Goal: Book appointment/travel/reservation

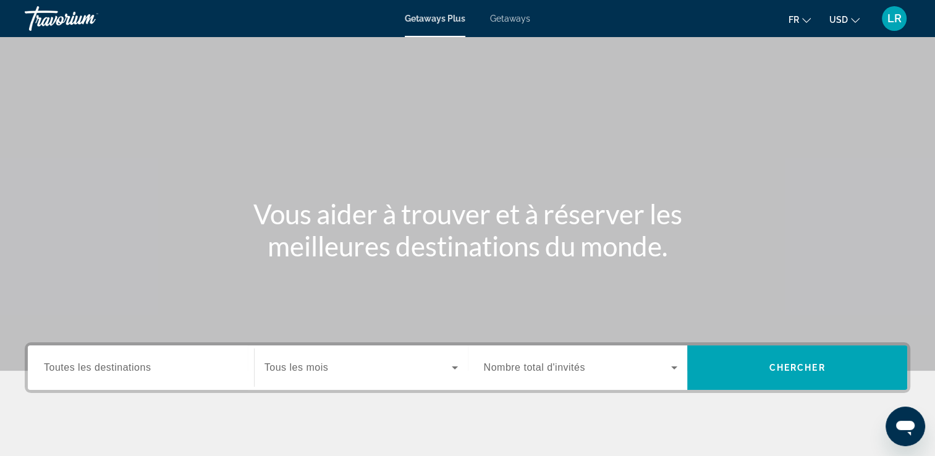
click at [159, 366] on input "Destination Toutes les destinations" at bounding box center [141, 368] width 194 height 15
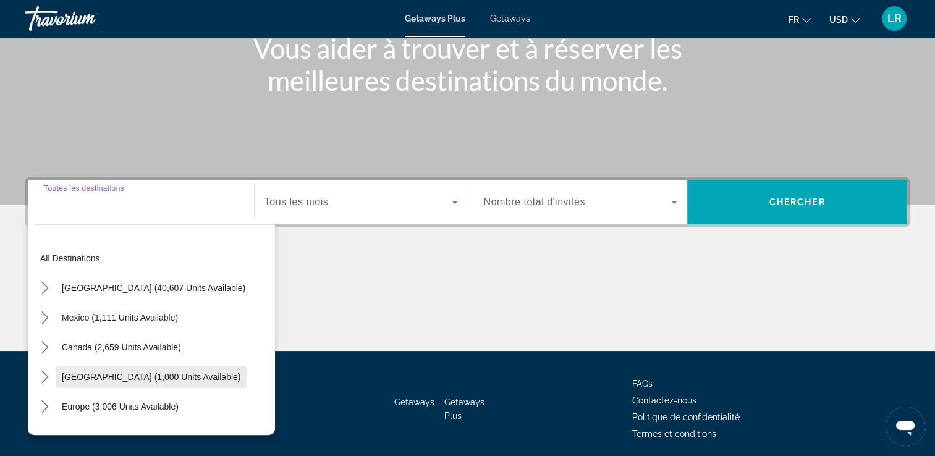
scroll to position [211, 0]
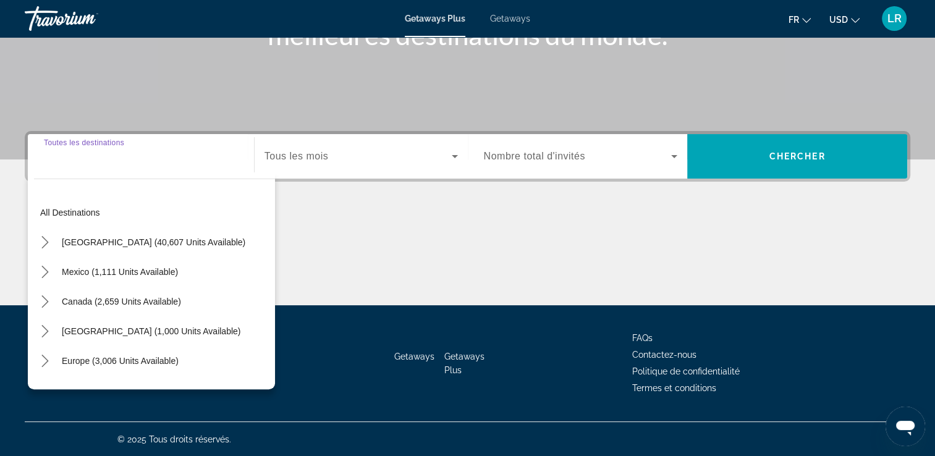
click at [117, 162] on input "Destination Toutes les destinations" at bounding box center [141, 157] width 194 height 15
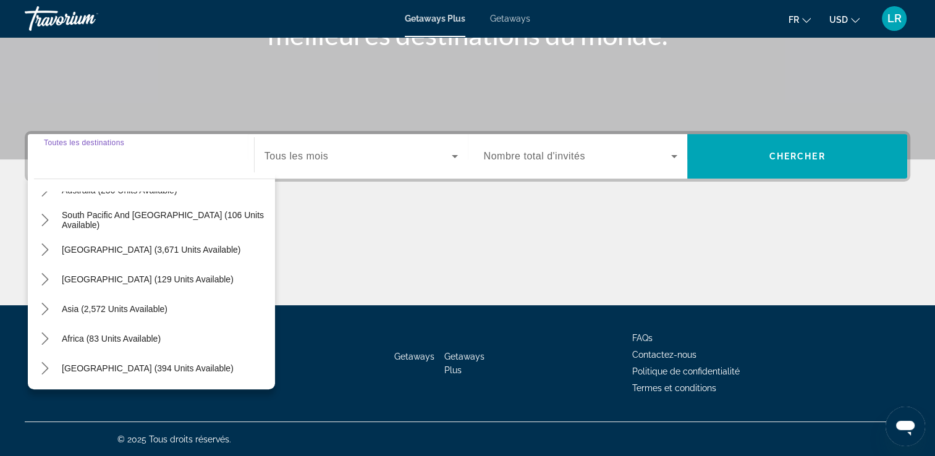
scroll to position [138, 0]
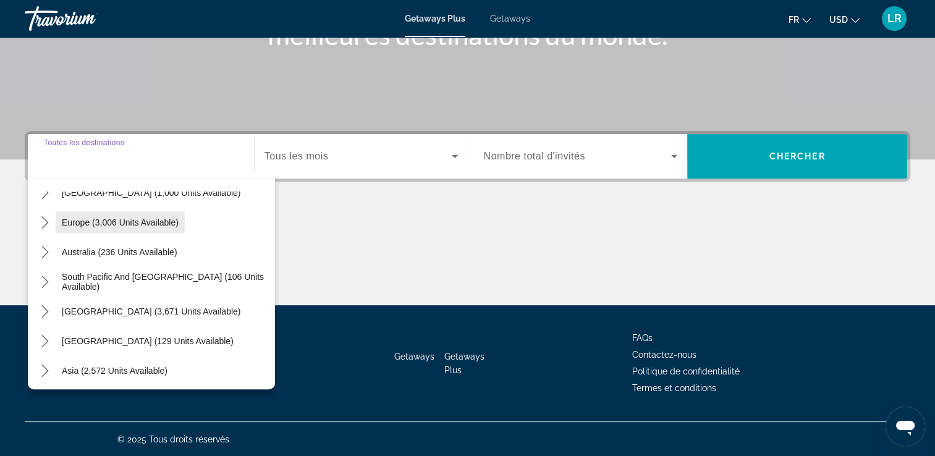
click at [142, 225] on span "Europe (3,006 units available)" at bounding box center [120, 223] width 117 height 10
type input "**********"
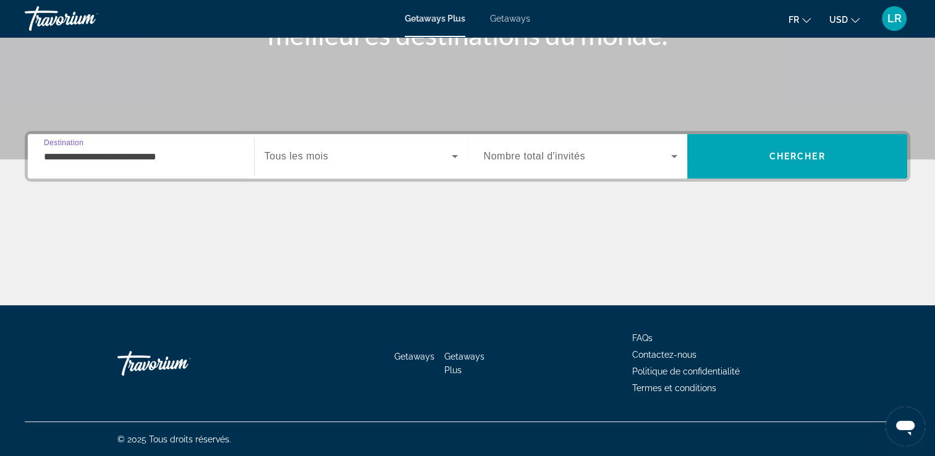
click at [592, 165] on div "Search widget" at bounding box center [581, 156] width 194 height 35
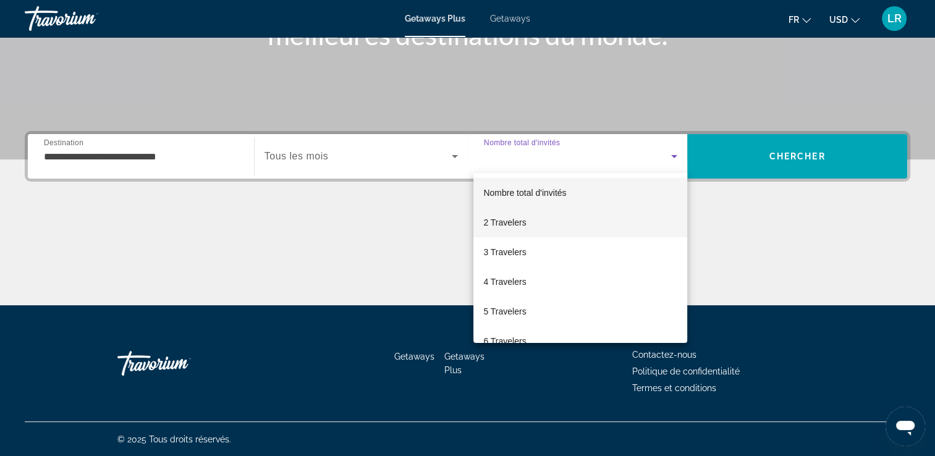
click at [559, 221] on mat-option "2 Travelers" at bounding box center [580, 223] width 214 height 30
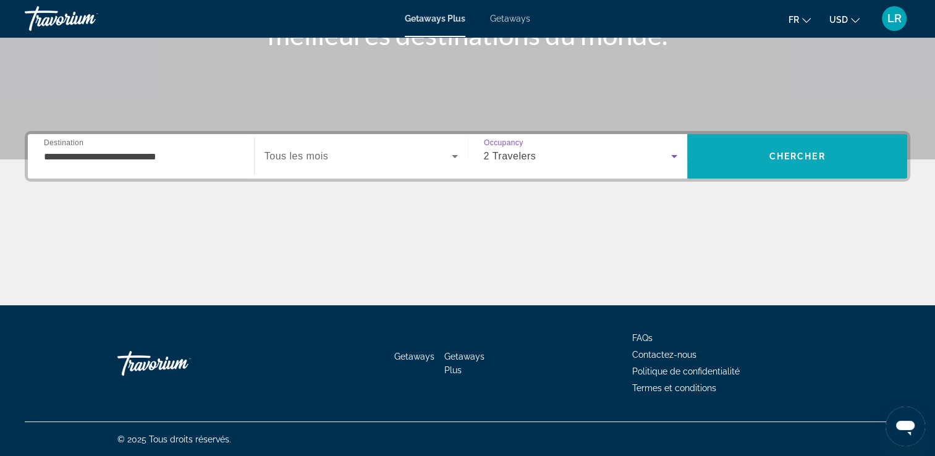
click at [764, 159] on span "Search" at bounding box center [797, 157] width 220 height 30
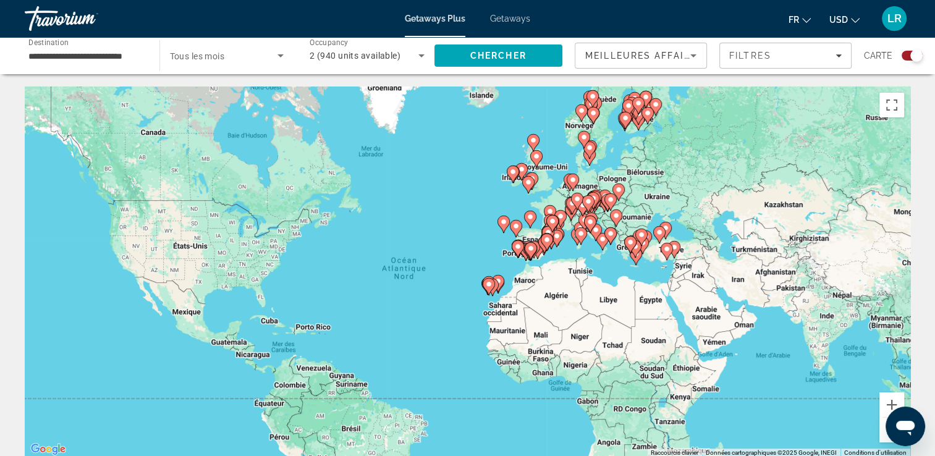
drag, startPoint x: 764, startPoint y: 159, endPoint x: 735, endPoint y: 179, distance: 35.3
click at [735, 179] on div "Pour activer le glissement avec le clavier, appuyez sur Alt+Entrée. Une fois ce…" at bounding box center [468, 272] width 886 height 371
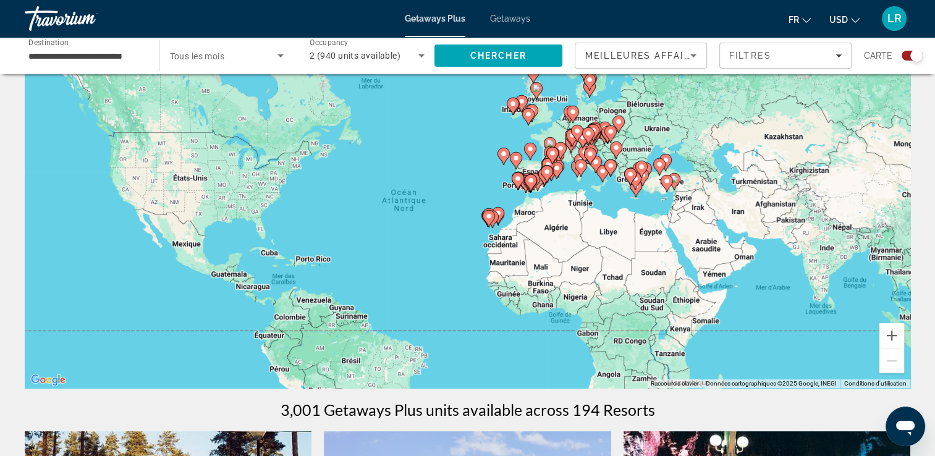
scroll to position [62, 0]
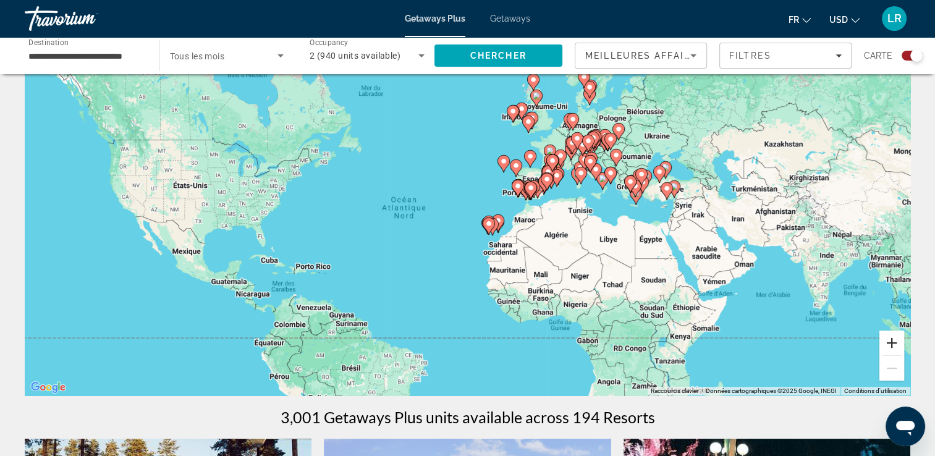
click at [889, 340] on button "Zoom avant" at bounding box center [891, 343] width 25 height 25
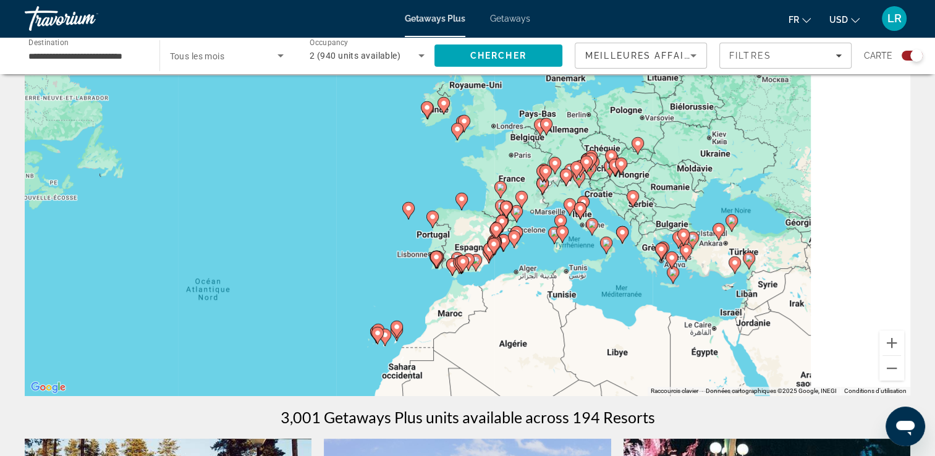
drag, startPoint x: 737, startPoint y: 194, endPoint x: 580, endPoint y: 289, distance: 184.1
click at [580, 289] on div "Pour activer le glissement avec le clavier, appuyez sur Alt+Entrée. Une fois ce…" at bounding box center [468, 210] width 886 height 371
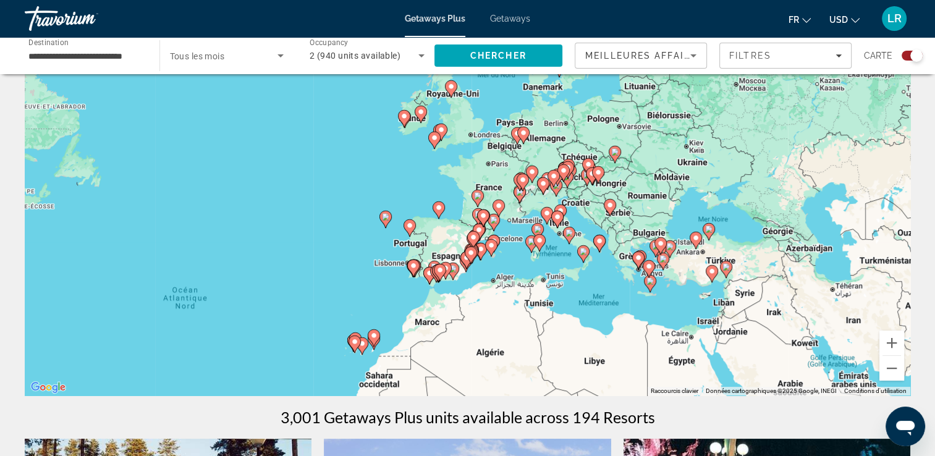
scroll to position [0, 0]
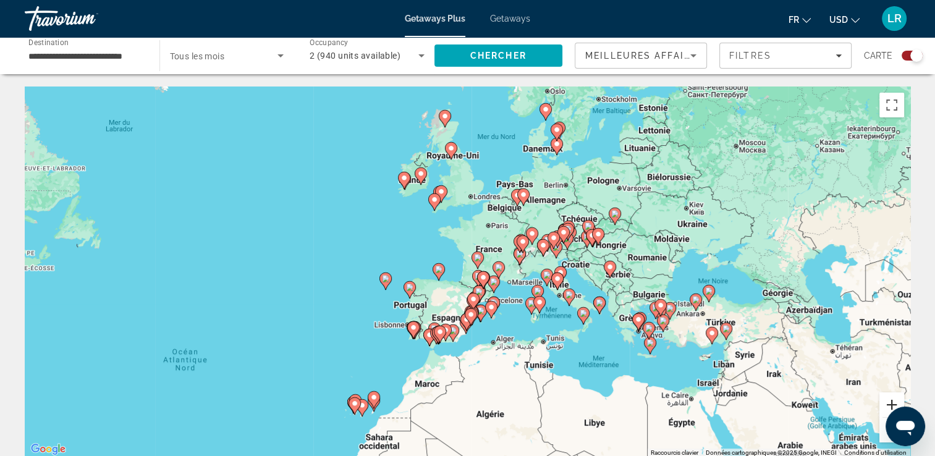
click at [890, 399] on button "Zoom avant" at bounding box center [891, 404] width 25 height 25
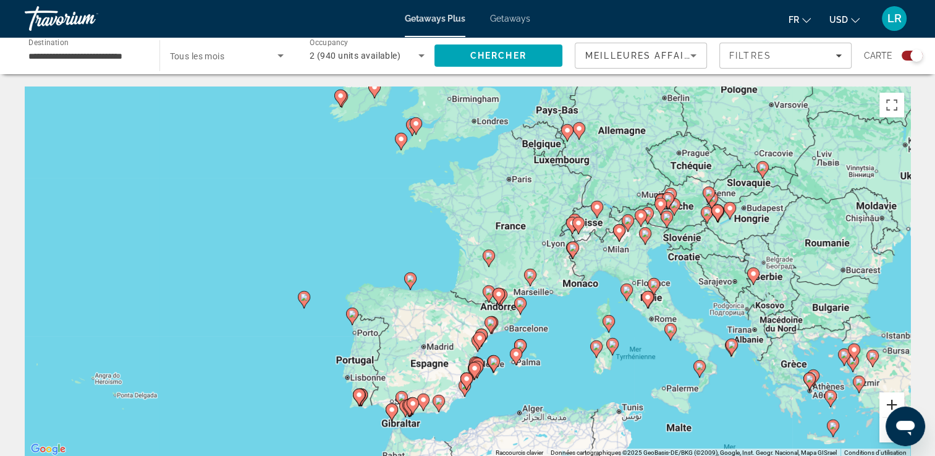
click at [890, 399] on button "Zoom avant" at bounding box center [891, 404] width 25 height 25
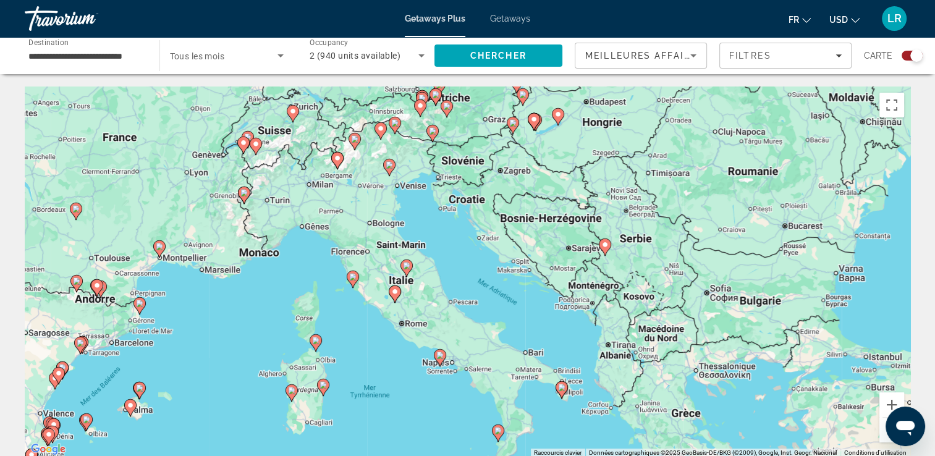
drag, startPoint x: 793, startPoint y: 258, endPoint x: 358, endPoint y: 216, distance: 437.1
click at [358, 216] on div "Pour activer le glissement avec le clavier, appuyez sur Alt+Entrée. Une fois ce…" at bounding box center [468, 272] width 886 height 371
click at [447, 222] on div "Pour activer le glissement avec le clavier, appuyez sur Alt+Entrée. Une fois ce…" at bounding box center [468, 272] width 886 height 371
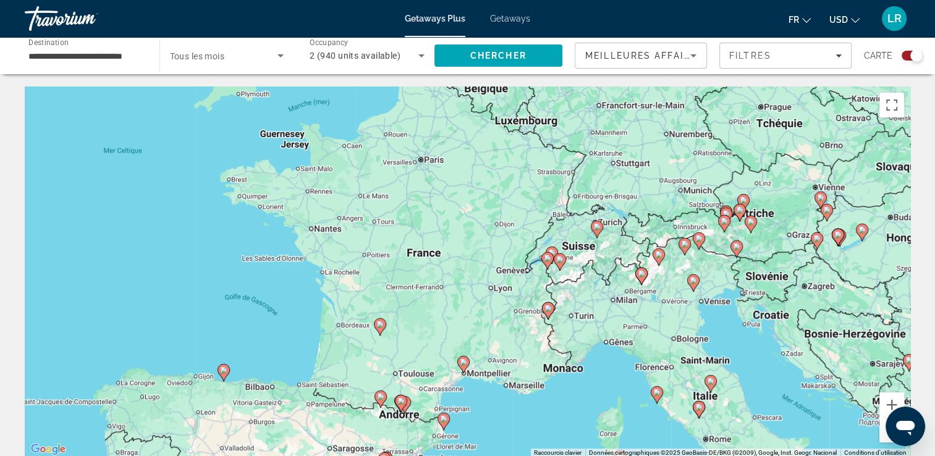
drag, startPoint x: 340, startPoint y: 207, endPoint x: 643, endPoint y: 319, distance: 322.4
click at [643, 319] on div "Pour activer le glissement avec le clavier, appuyez sur Alt+Entrée. Une fois ce…" at bounding box center [468, 272] width 886 height 371
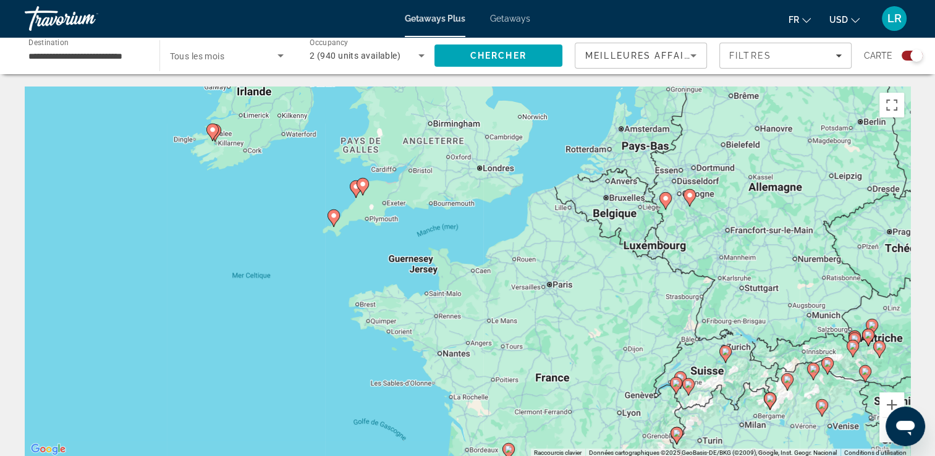
click at [513, 349] on div "Pour activer le glissement avec le clavier, appuyez sur Alt+Entrée. Une fois ce…" at bounding box center [468, 272] width 886 height 371
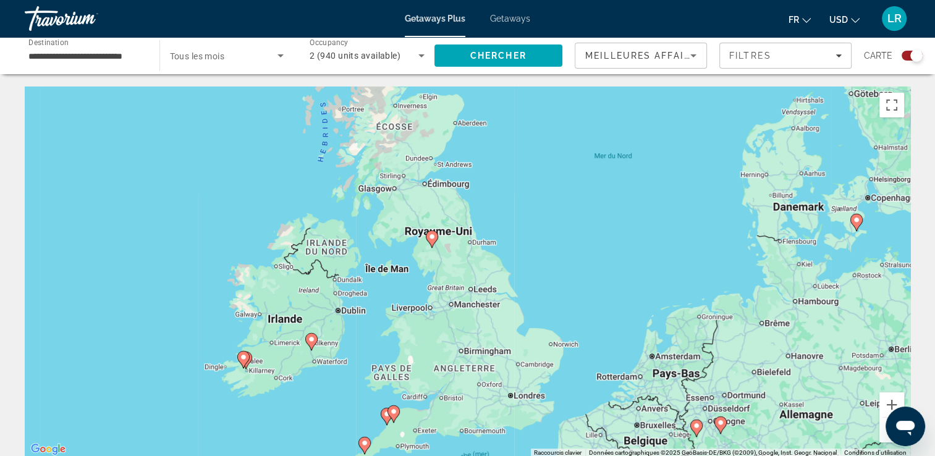
drag, startPoint x: 448, startPoint y: 182, endPoint x: 477, endPoint y: 402, distance: 221.3
click at [477, 402] on div "Pour activer le glissement avec le clavier, appuyez sur Alt+Entrée. Une fois ce…" at bounding box center [468, 272] width 886 height 371
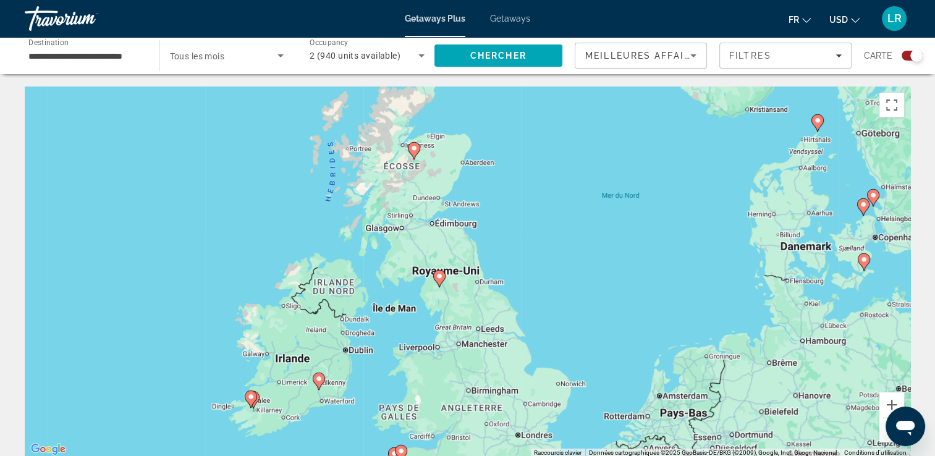
drag, startPoint x: 423, startPoint y: 193, endPoint x: 428, endPoint y: 225, distance: 32.0
click at [428, 225] on div "Pour activer le glissement avec le clavier, appuyez sur Alt+Entrée. Une fois ce…" at bounding box center [468, 272] width 886 height 371
click at [415, 147] on image "Main content" at bounding box center [413, 148] width 7 height 7
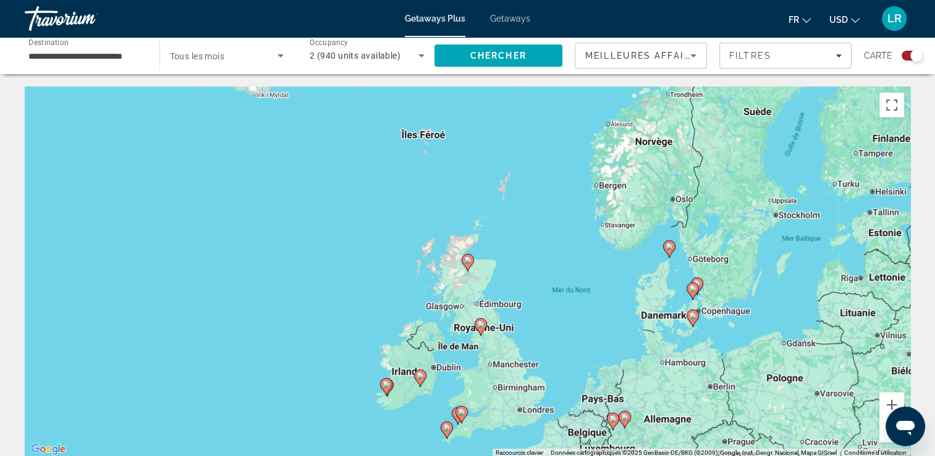
click at [465, 268] on gmp-advanced-marker "Main content" at bounding box center [468, 262] width 12 height 19
click at [468, 265] on icon "Main content" at bounding box center [467, 263] width 11 height 16
type input "**********"
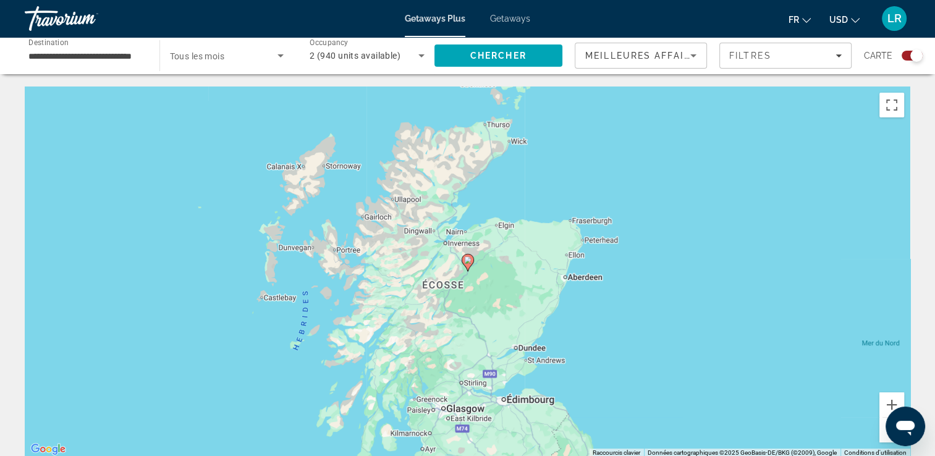
click at [468, 265] on icon "Main content" at bounding box center [467, 263] width 11 height 16
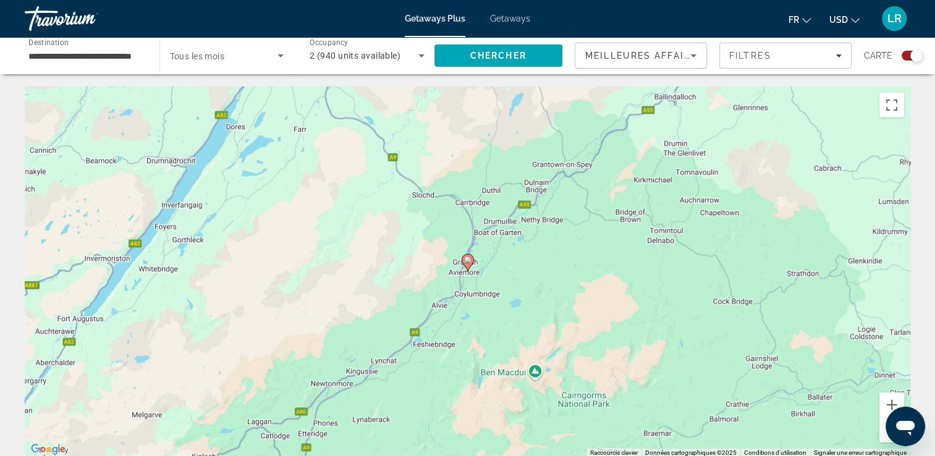
click at [468, 265] on icon "Main content" at bounding box center [467, 263] width 11 height 16
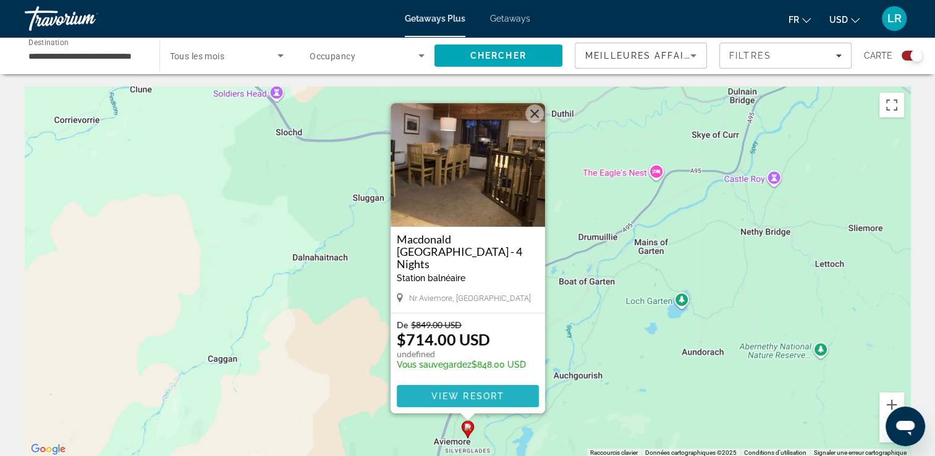
click at [496, 398] on span "View Resort" at bounding box center [467, 396] width 73 height 10
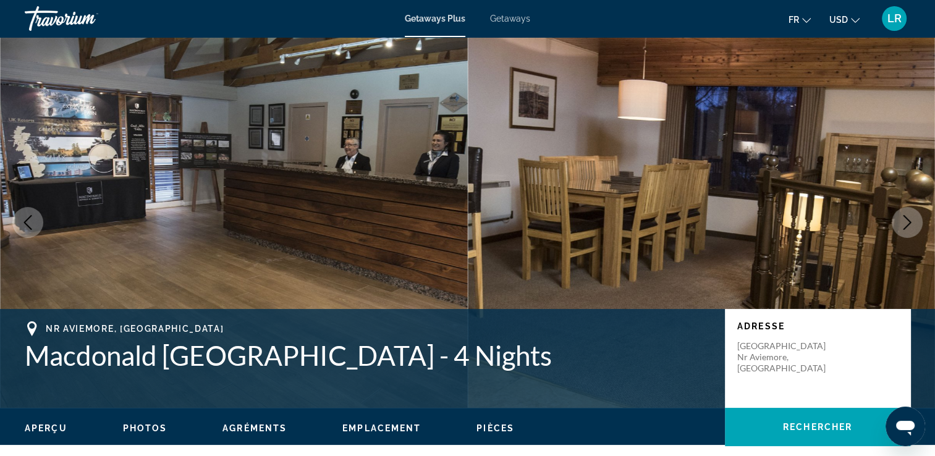
click at [908, 224] on icon "Next image" at bounding box center [907, 222] width 8 height 15
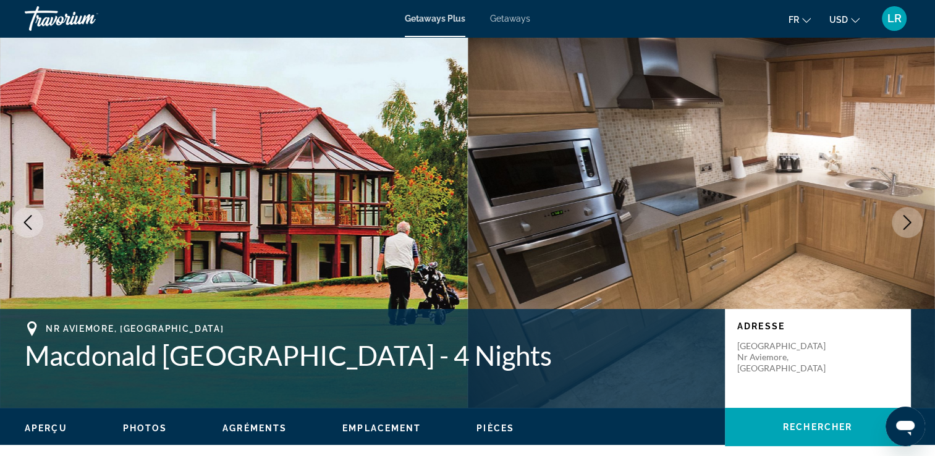
click at [908, 224] on icon "Next image" at bounding box center [907, 222] width 8 height 15
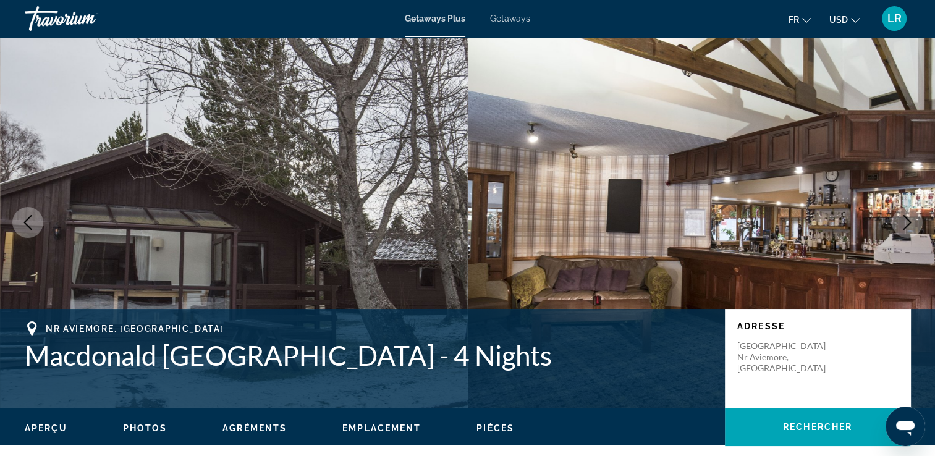
click at [908, 224] on icon "Next image" at bounding box center [907, 222] width 8 height 15
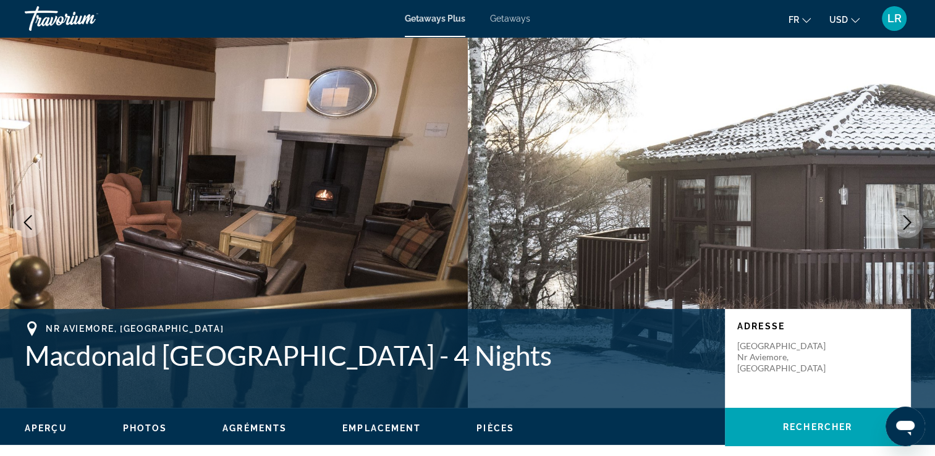
click at [908, 224] on icon "Next image" at bounding box center [907, 222] width 8 height 15
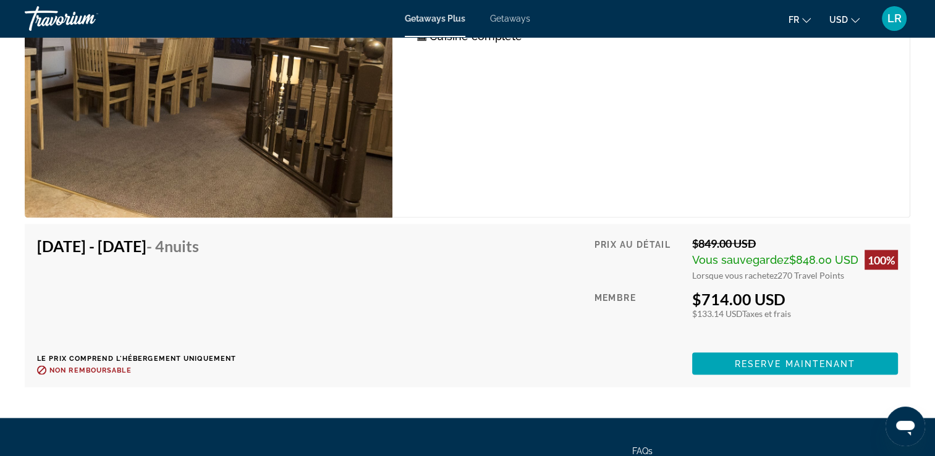
scroll to position [2286, 0]
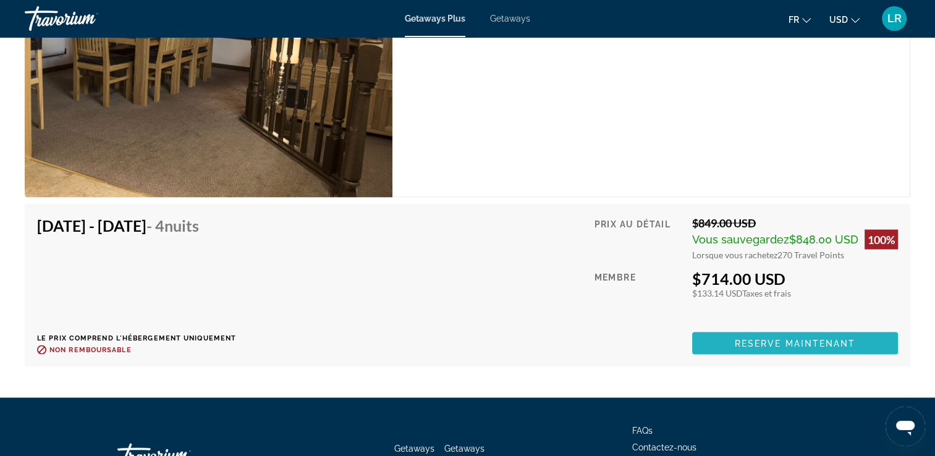
click at [840, 338] on span "Reserve maintenant" at bounding box center [795, 343] width 121 height 10
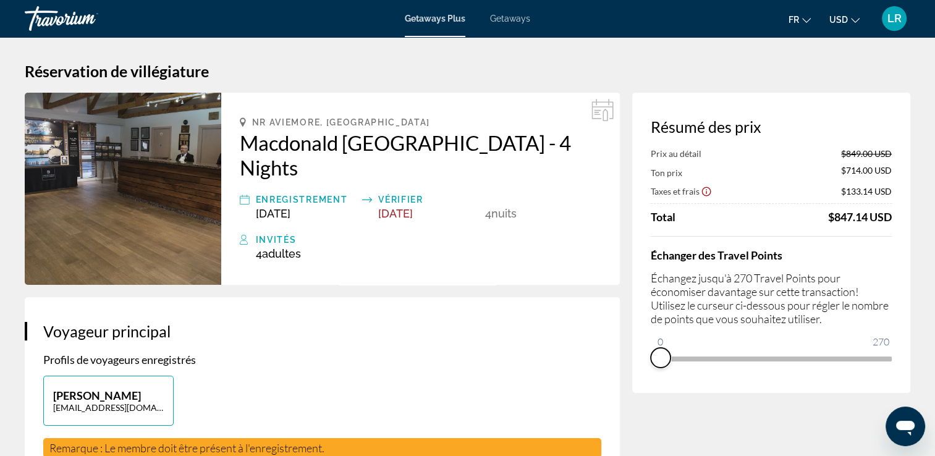
drag, startPoint x: 882, startPoint y: 379, endPoint x: 653, endPoint y: 395, distance: 229.9
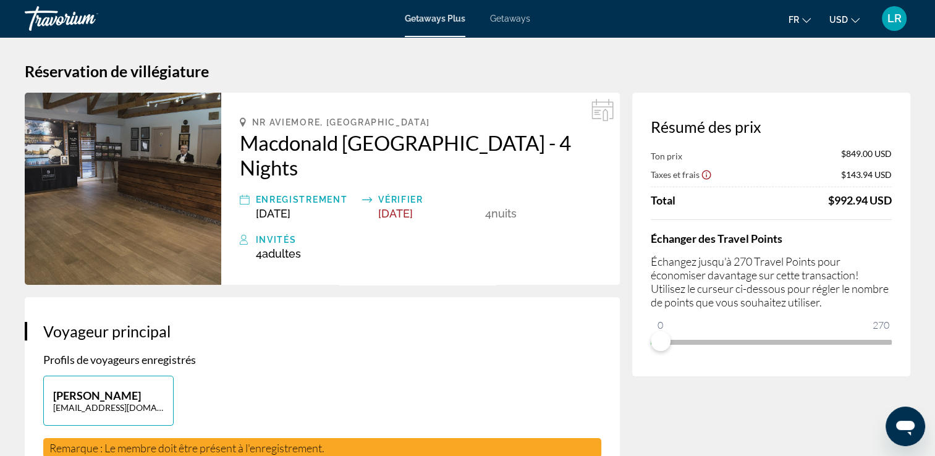
click at [518, 22] on span "Getaways" at bounding box center [510, 19] width 40 height 10
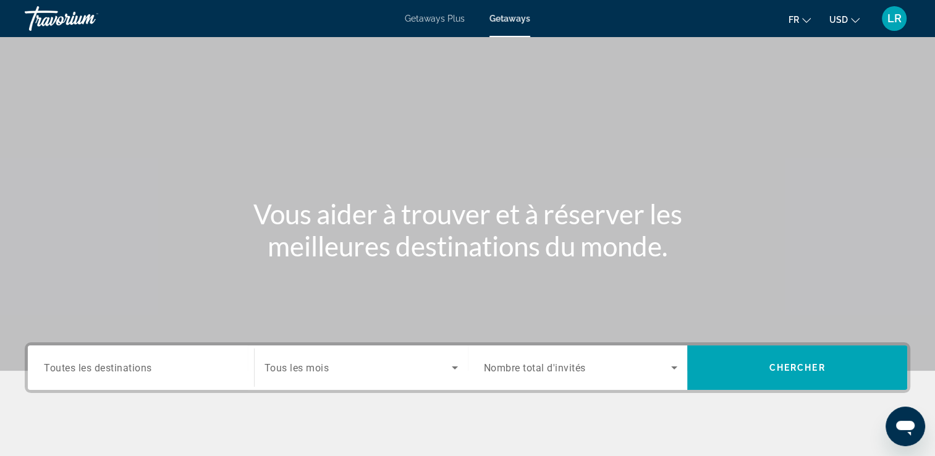
click at [169, 367] on input "Destination Toutes les destinations" at bounding box center [141, 368] width 194 height 15
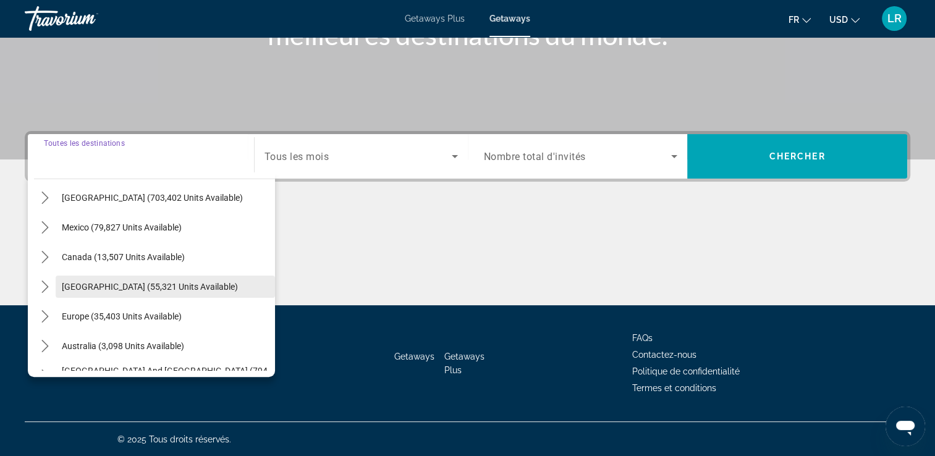
scroll to position [62, 0]
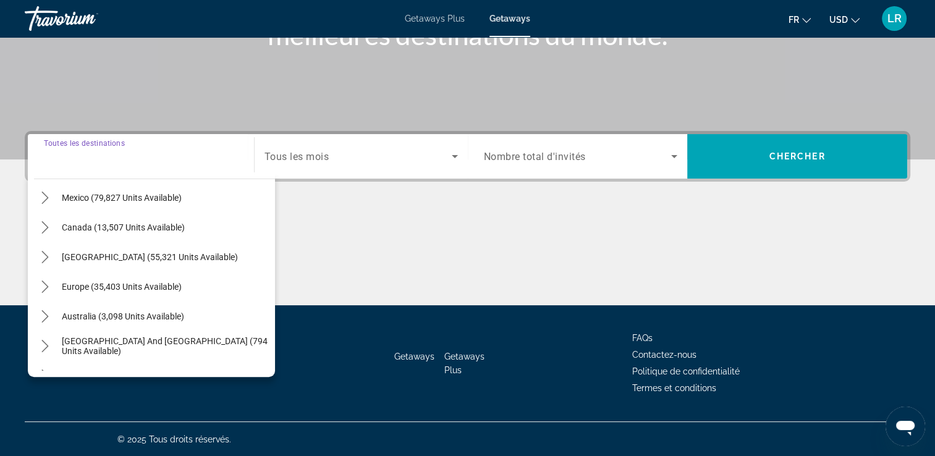
click at [167, 283] on span "Europe (35,403 units available)" at bounding box center [122, 287] width 120 height 10
type input "**********"
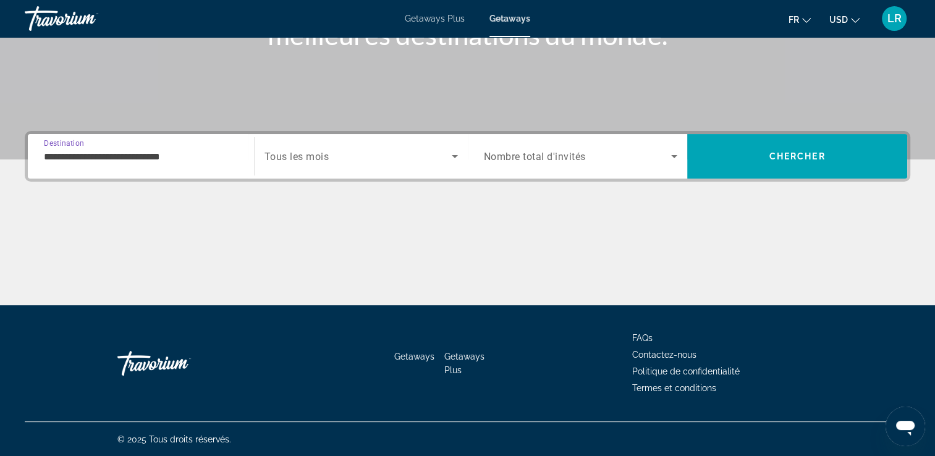
click at [531, 152] on span "Nombre total d'invités" at bounding box center [535, 157] width 102 height 12
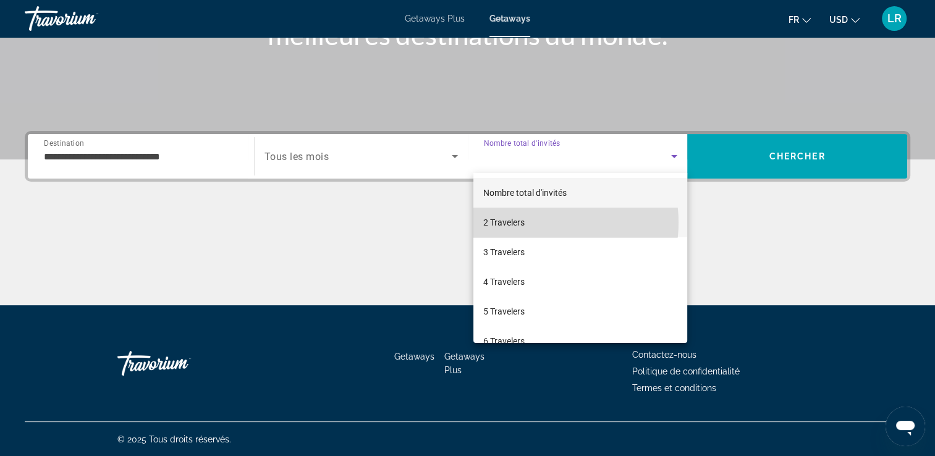
click at [539, 222] on mat-option "2 Travelers" at bounding box center [580, 223] width 214 height 30
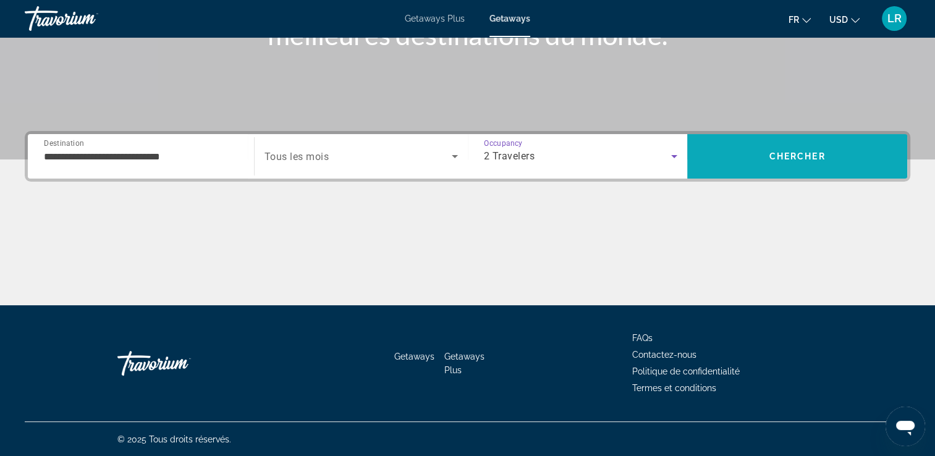
click at [767, 166] on span "Search" at bounding box center [797, 157] width 220 height 30
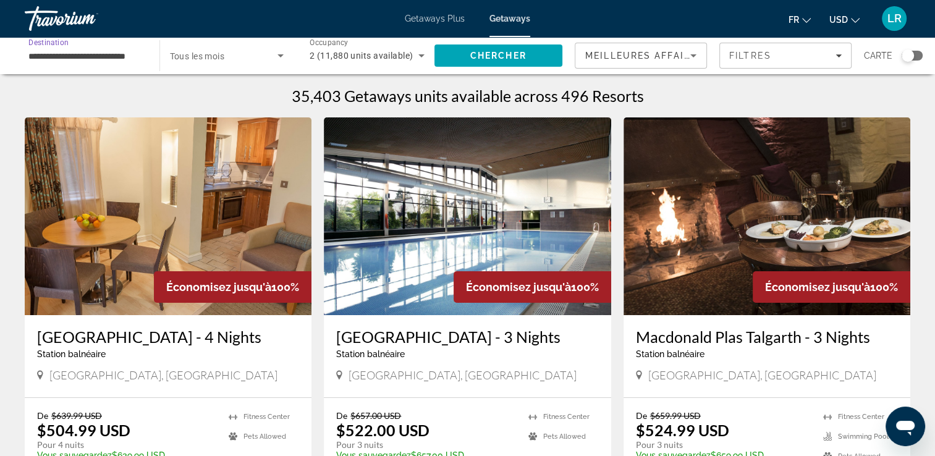
click at [64, 58] on input "**********" at bounding box center [85, 56] width 115 height 15
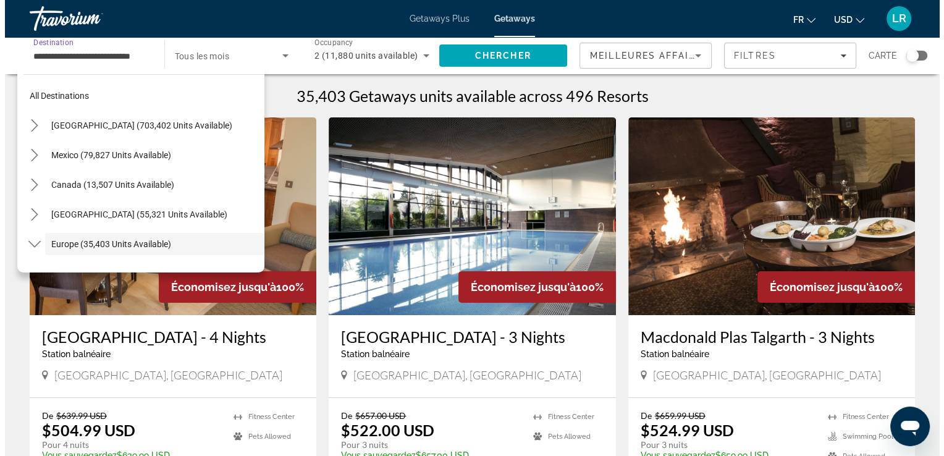
scroll to position [74, 0]
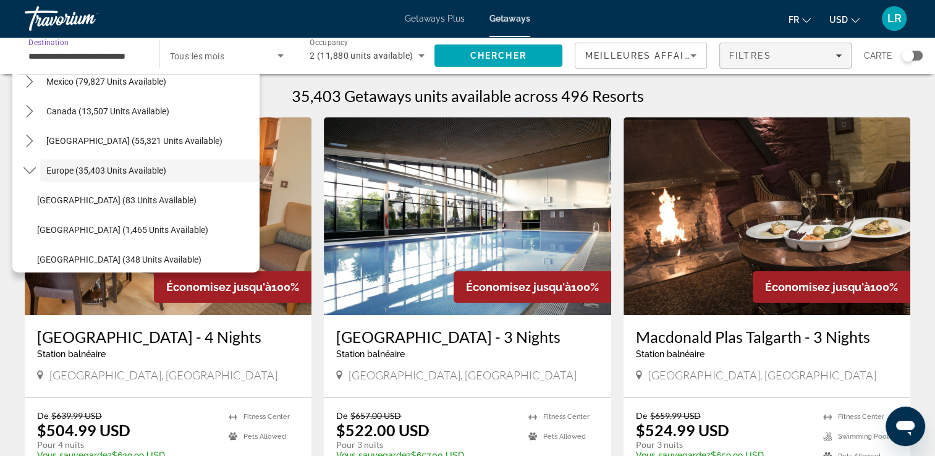
click at [751, 48] on span "Filters" at bounding box center [785, 56] width 131 height 30
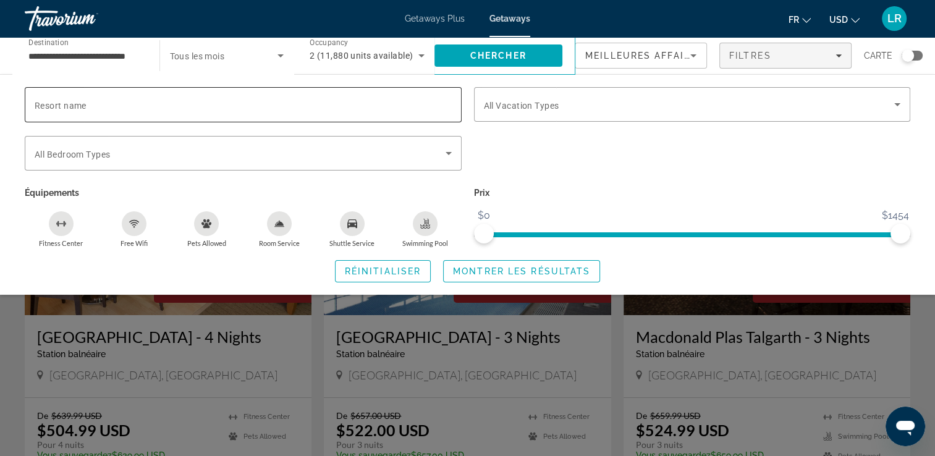
click at [259, 113] on div "Search widget" at bounding box center [243, 104] width 417 height 35
type input "*******"
drag, startPoint x: 901, startPoint y: 231, endPoint x: 915, endPoint y: 234, distance: 14.4
click at [915, 234] on div "Prix $0 $1454 $0 $1454" at bounding box center [692, 216] width 449 height 64
click at [510, 310] on div "Search widget" at bounding box center [467, 320] width 935 height 271
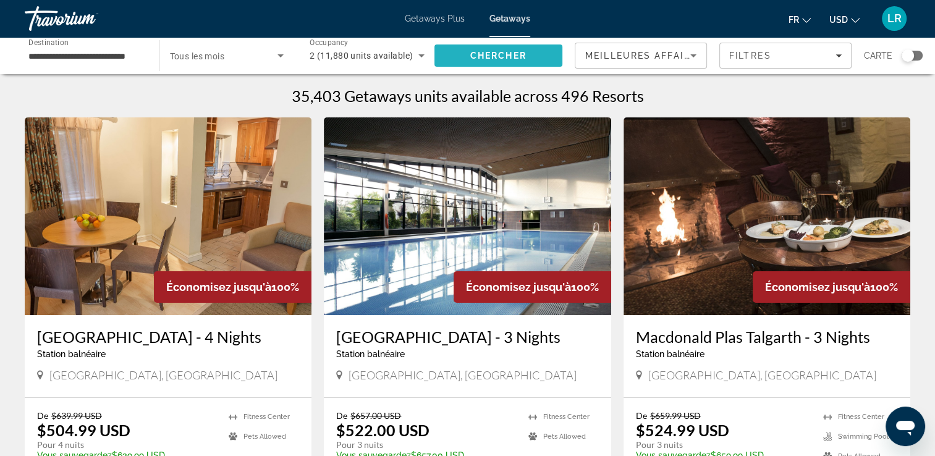
click at [490, 58] on span "Chercher" at bounding box center [498, 56] width 56 height 10
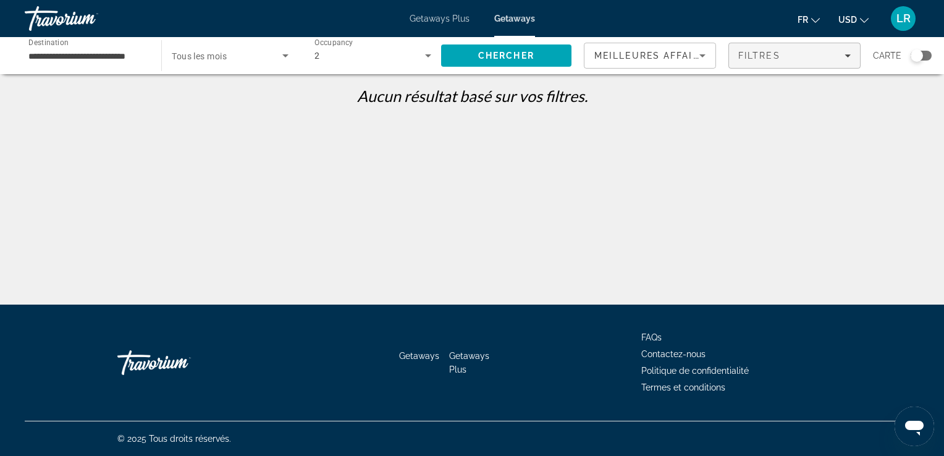
click at [764, 58] on span "Filtres" at bounding box center [759, 56] width 42 height 10
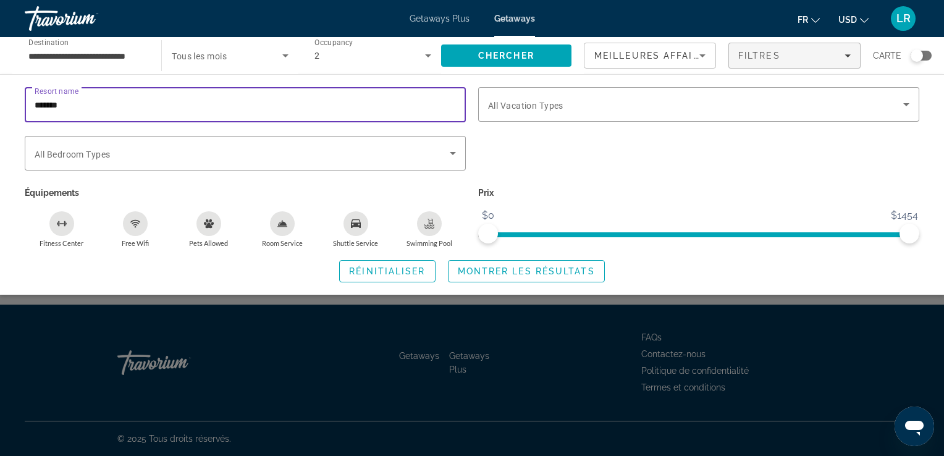
drag, startPoint x: 257, startPoint y: 106, endPoint x: -2, endPoint y: 111, distance: 259.6
click at [0, 111] on html "**********" at bounding box center [472, 228] width 944 height 456
type input "******"
click at [534, 273] on span "Montrer les résultats" at bounding box center [526, 271] width 137 height 10
